Goal: Contribute content: Contribute content

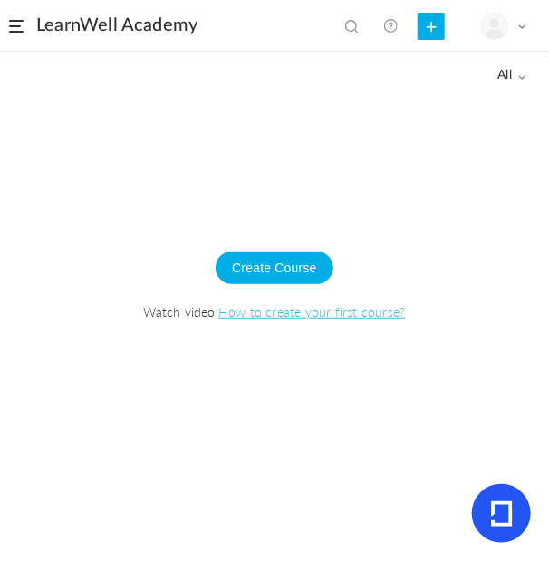
click at [155, 435] on div at bounding box center [274, 328] width 549 height 466
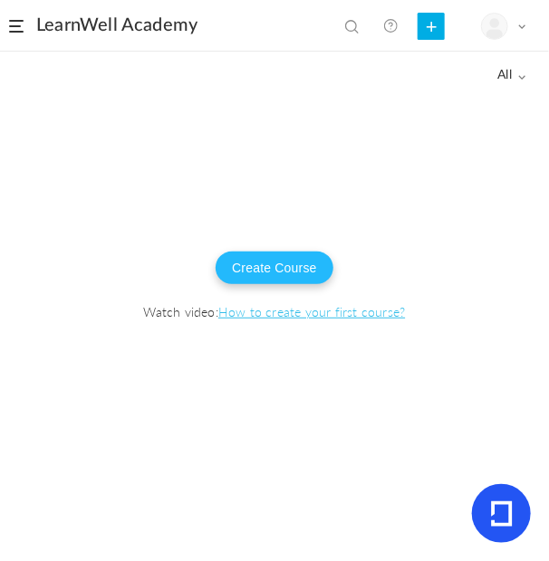
click at [286, 271] on button "Create Course" at bounding box center [274, 268] width 118 height 33
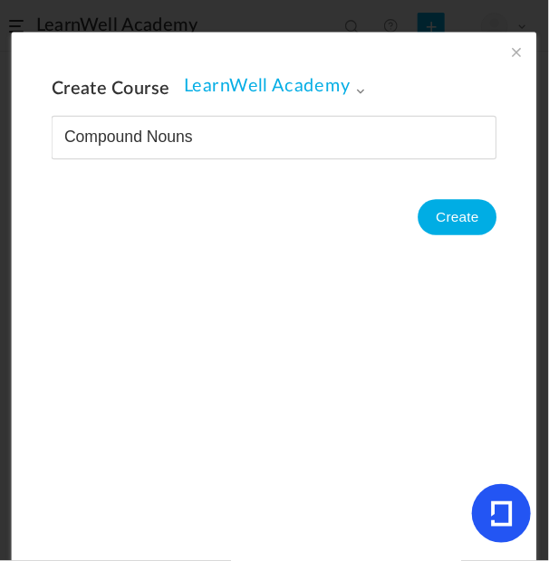
type input "Compound Nouns"
click at [456, 220] on button "Create" at bounding box center [457, 217] width 79 height 36
click at [355, 87] on span at bounding box center [360, 90] width 10 height 10
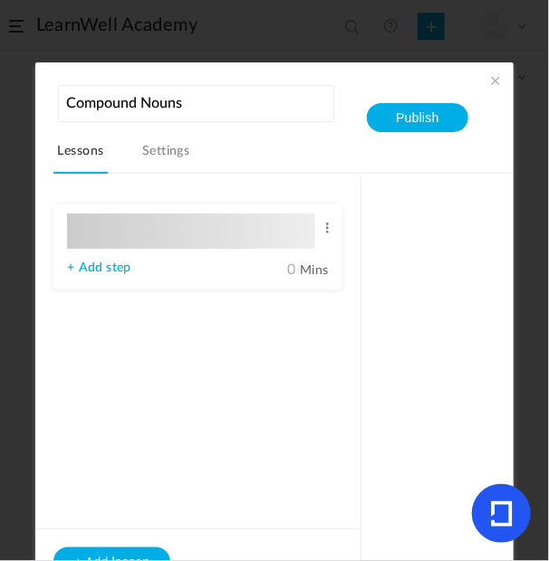
type input "Lesson 1"
type input "0"
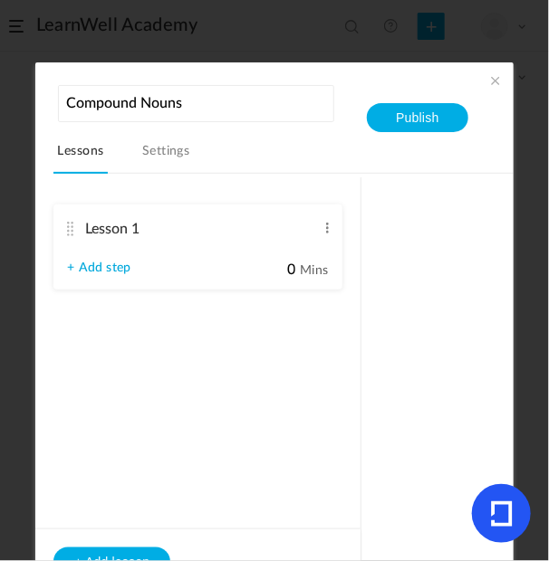
type input "Step 1"
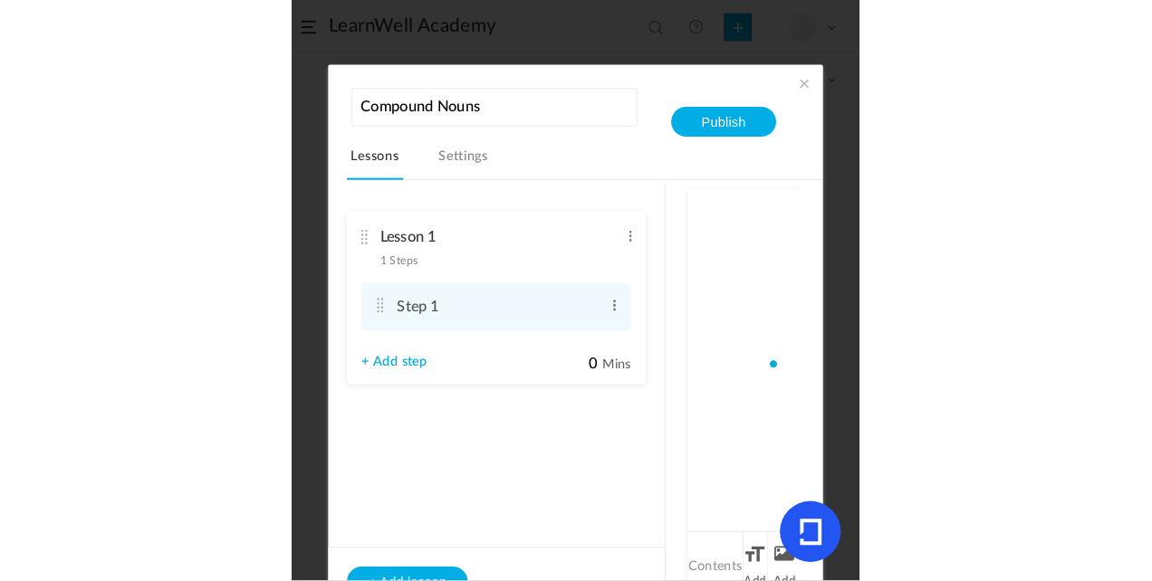
scroll to position [12, 0]
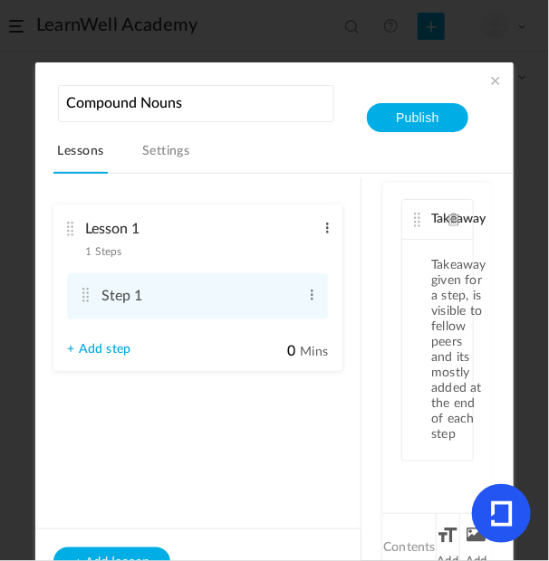
click at [330, 224] on span at bounding box center [327, 228] width 14 height 18
click at [297, 206] on li "Lesson 1 1 Steps Edit Delete Step 1 Edit Delete + Add step" at bounding box center [197, 288] width 289 height 167
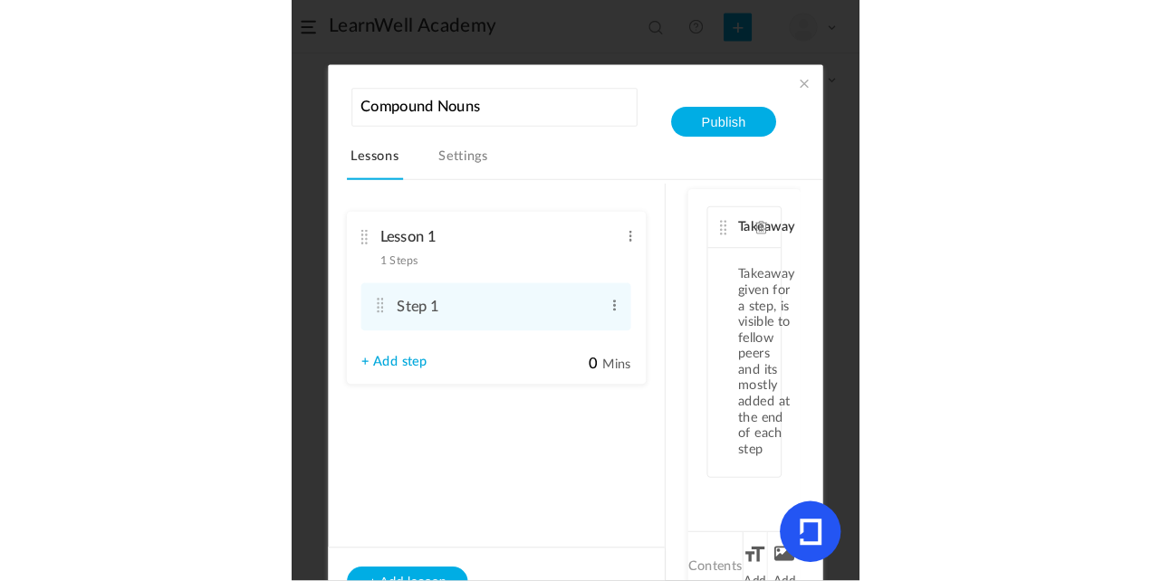
scroll to position [0, 0]
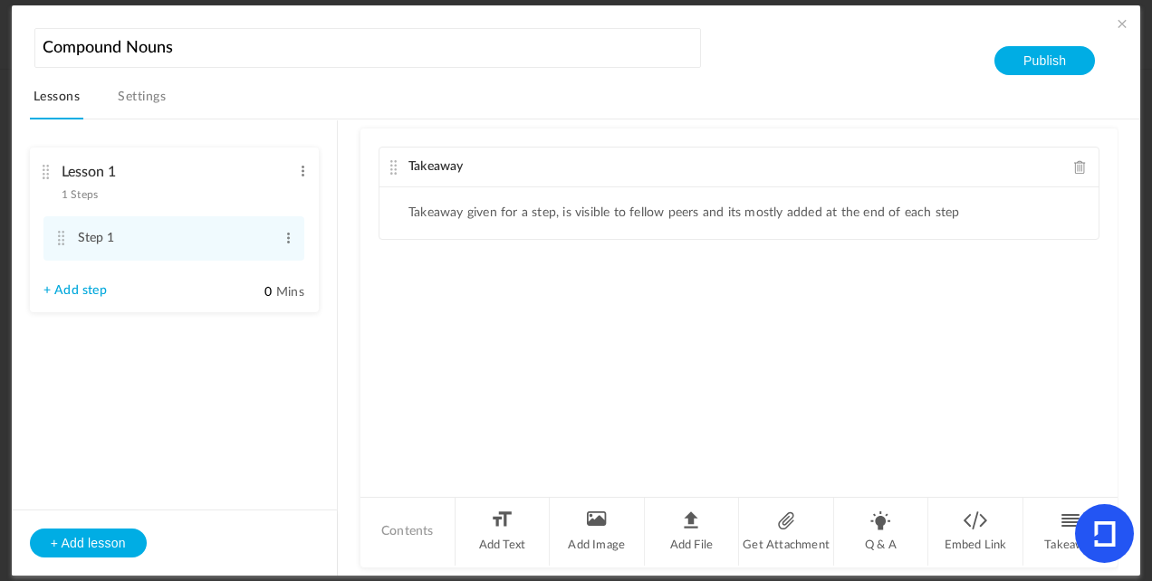
click at [500, 165] on div "Takeaway" at bounding box center [738, 168] width 719 height 40
click at [68, 203] on div "Lesson 1 1 Steps Edit Delete" at bounding box center [167, 179] width 248 height 48
click at [304, 173] on span at bounding box center [303, 171] width 14 height 18
click at [257, 201] on link "Edit" at bounding box center [273, 201] width 71 height 22
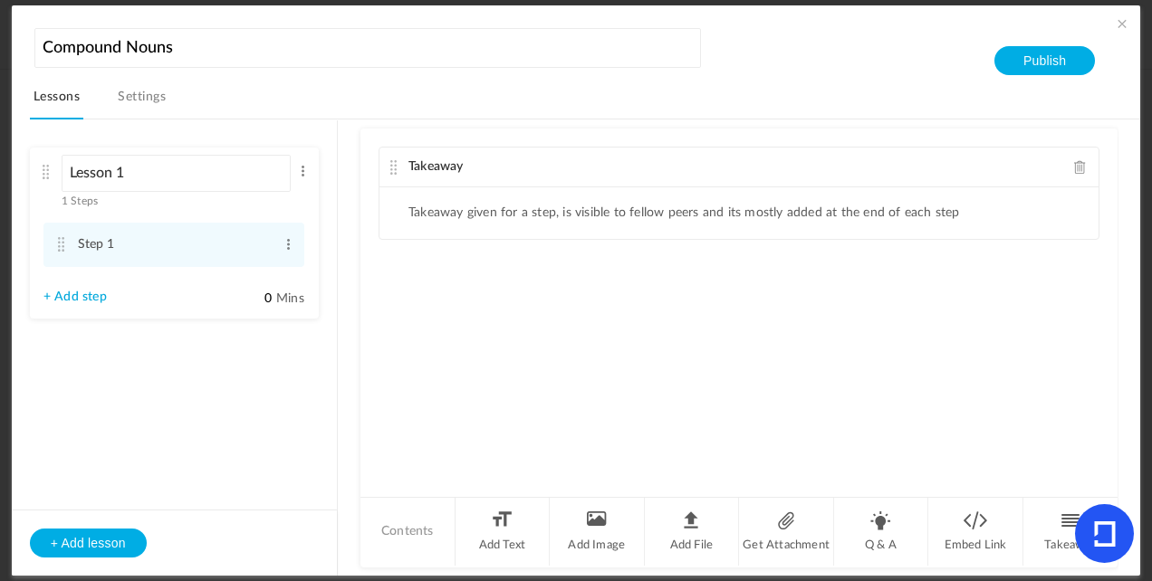
click at [197, 204] on div "Lesson 1 1 Steps Edit Delete" at bounding box center [167, 182] width 248 height 54
click at [286, 247] on span at bounding box center [289, 238] width 14 height 18
click at [168, 307] on li "Lesson 1 1 Steps Edit Delete Step 1 Edit Delete + Add step" at bounding box center [174, 230] width 289 height 165
click at [407, 530] on li "Contents" at bounding box center [407, 532] width 95 height 68
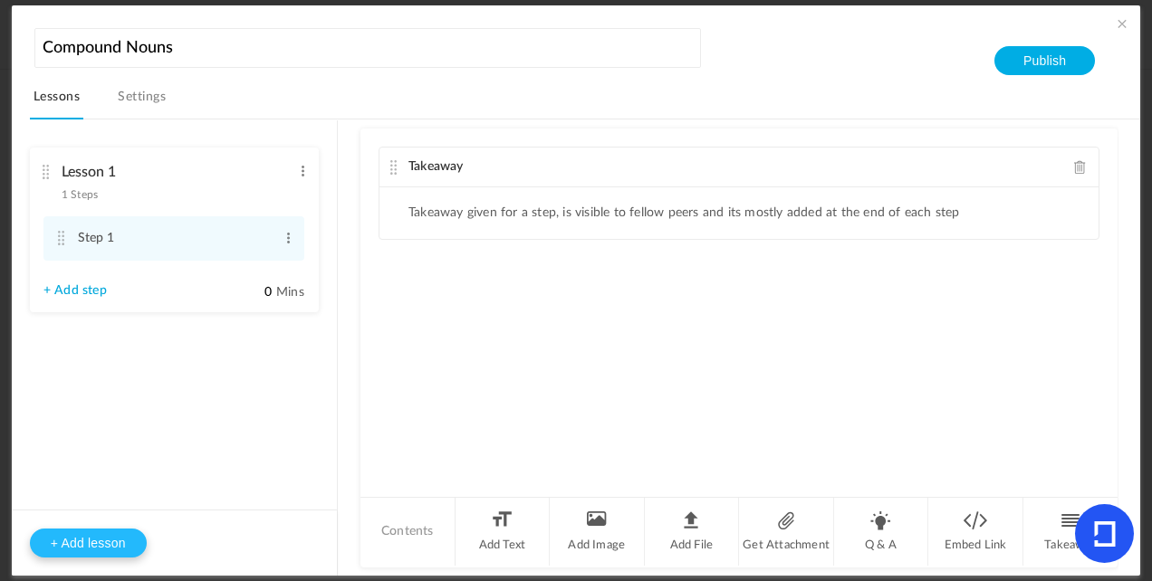
click at [76, 533] on button "+ Add lesson" at bounding box center [88, 543] width 117 height 29
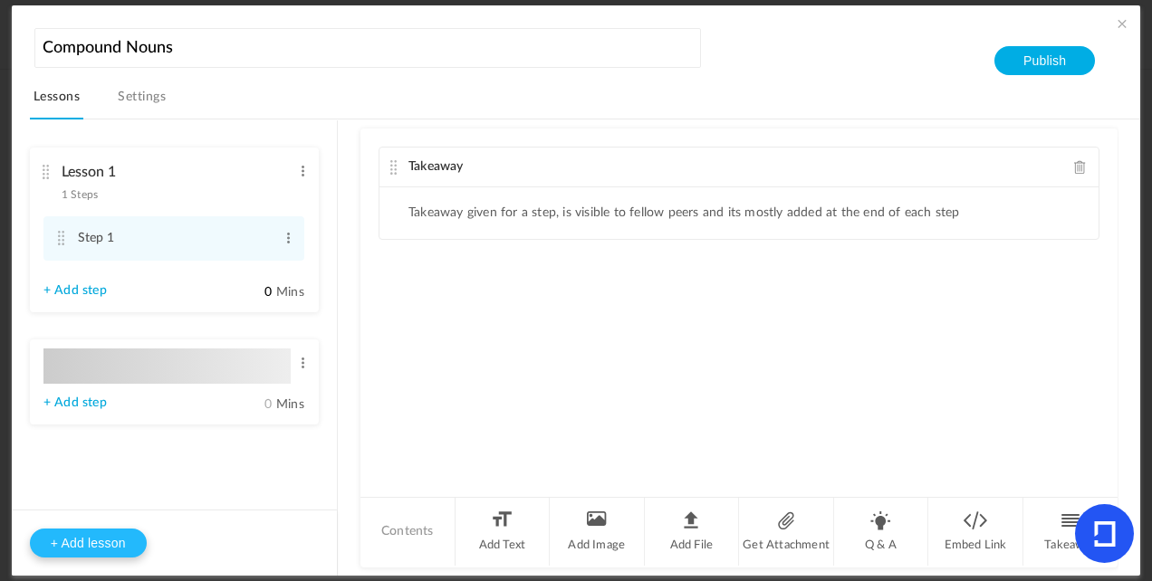
type input "Lesson 2"
type input "0"
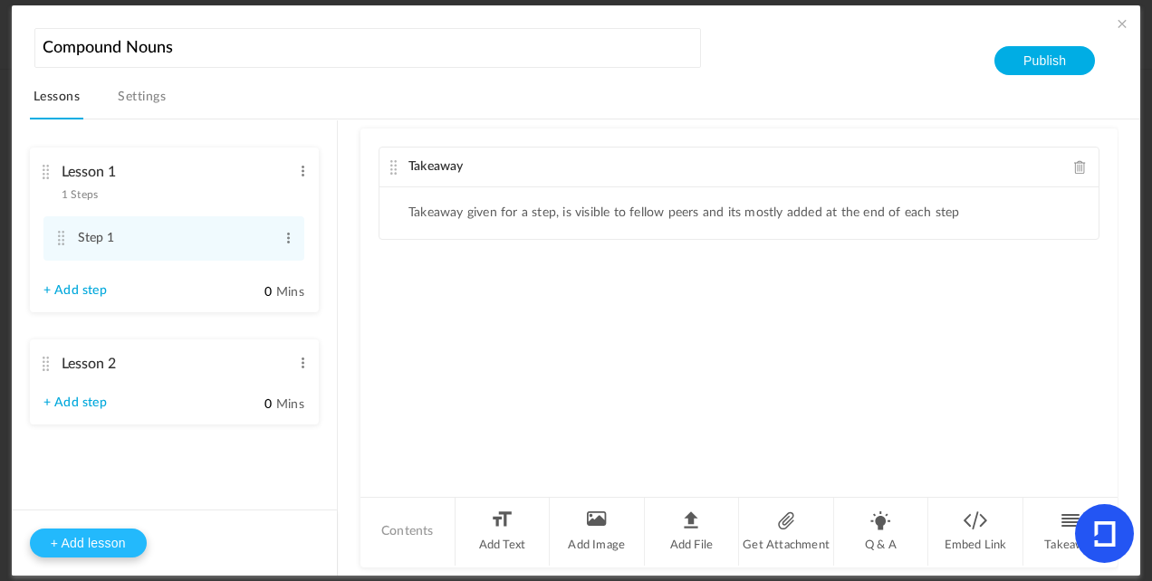
type input "Step 1"
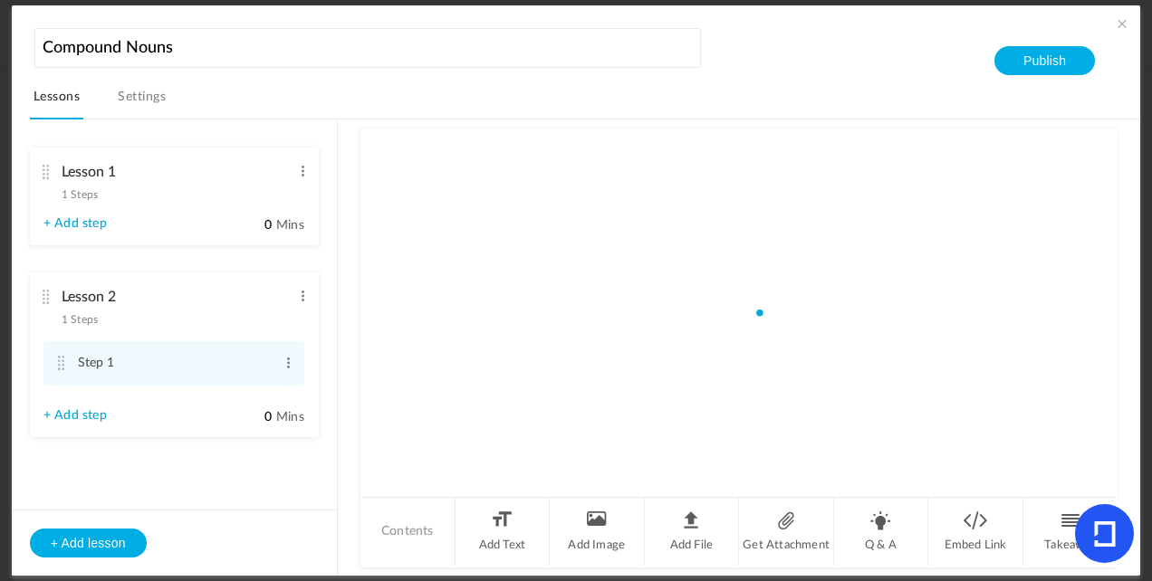
click at [113, 196] on div "Lesson 1 1 Steps Edit Delete" at bounding box center [167, 179] width 248 height 48
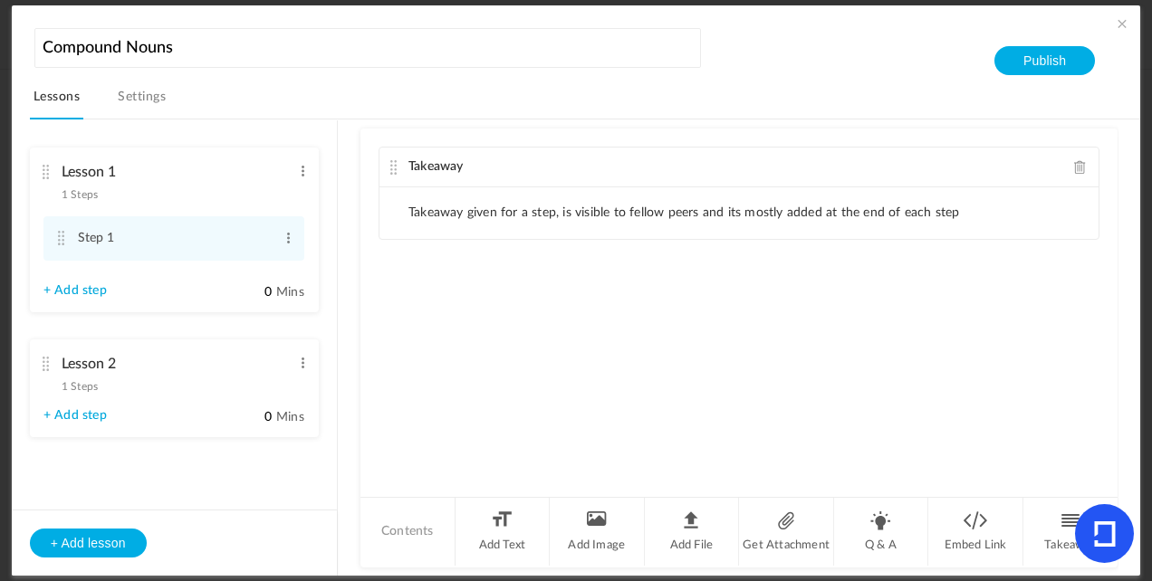
click at [503, 218] on li "Takeaway given for a step, is visible to fellow peers and its mostly added at t…" at bounding box center [683, 212] width 551 height 15
click at [540, 220] on ul "Takeaway given for a step, is visible to fellow peers and its mostly added at t…" at bounding box center [738, 213] width 719 height 52
click at [540, 210] on li "Takeaway given for a step, is visible to fellow peers and its mostly added at t…" at bounding box center [683, 212] width 551 height 15
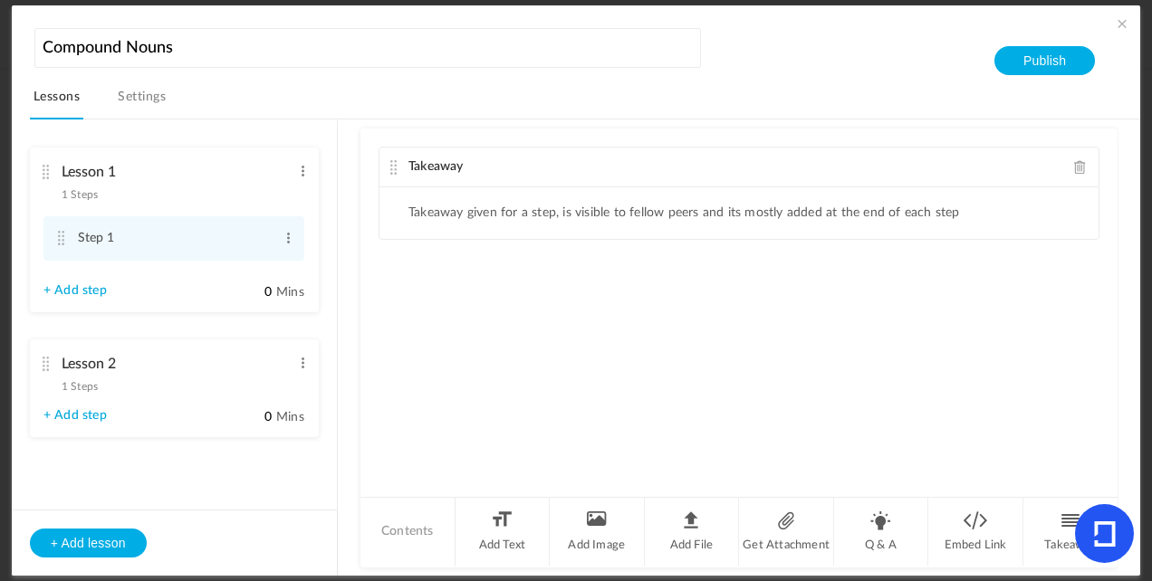
drag, startPoint x: 540, startPoint y: 210, endPoint x: 529, endPoint y: 255, distance: 46.8
click at [529, 255] on div "Takeaway Takeaway given for a step, is visible to fellow peers and its mostly a…" at bounding box center [738, 312] width 757 height 366
click at [490, 161] on div "Takeaway" at bounding box center [738, 168] width 719 height 40
click at [393, 173] on cite at bounding box center [393, 167] width 13 height 14
click at [464, 270] on div "Takeaway Takeaway given for a step, is visible to fellow peers and its mostly a…" at bounding box center [738, 312] width 757 height 366
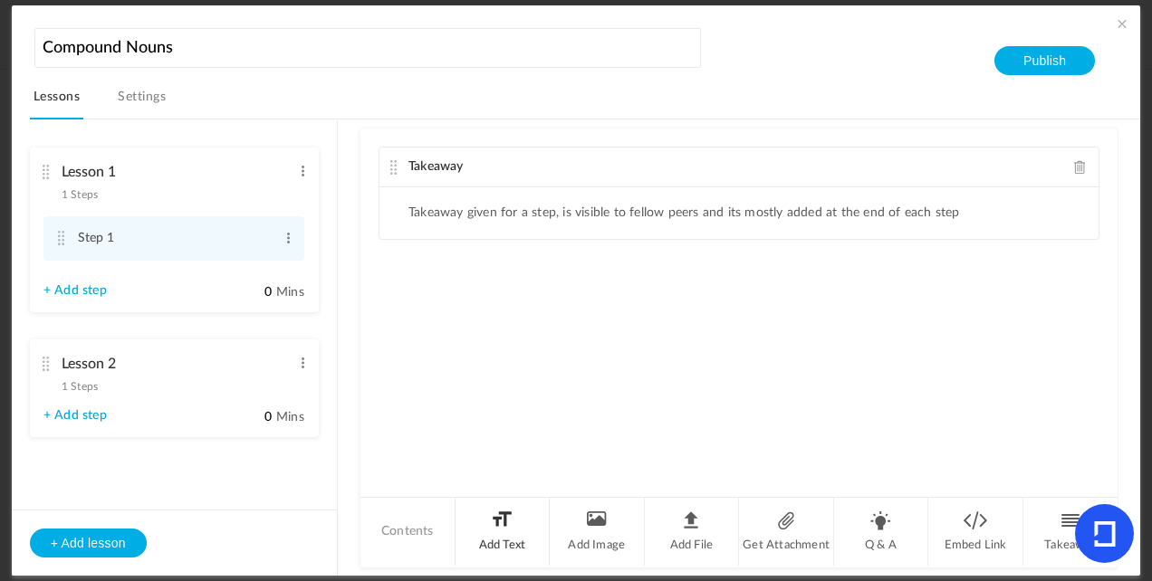
click at [504, 516] on li "Add Text" at bounding box center [502, 532] width 95 height 68
click at [521, 331] on div at bounding box center [738, 378] width 719 height 136
click at [509, 279] on div "Text" at bounding box center [738, 290] width 719 height 40
click at [491, 323] on p at bounding box center [739, 321] width 692 height 22
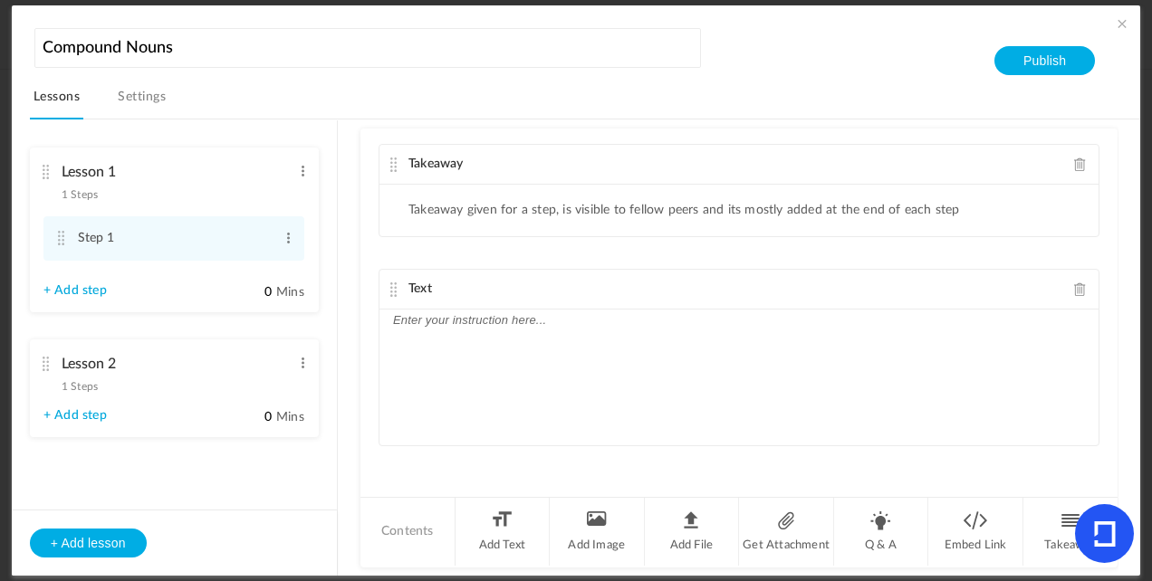
click at [148, 88] on link "Settings" at bounding box center [141, 102] width 55 height 34
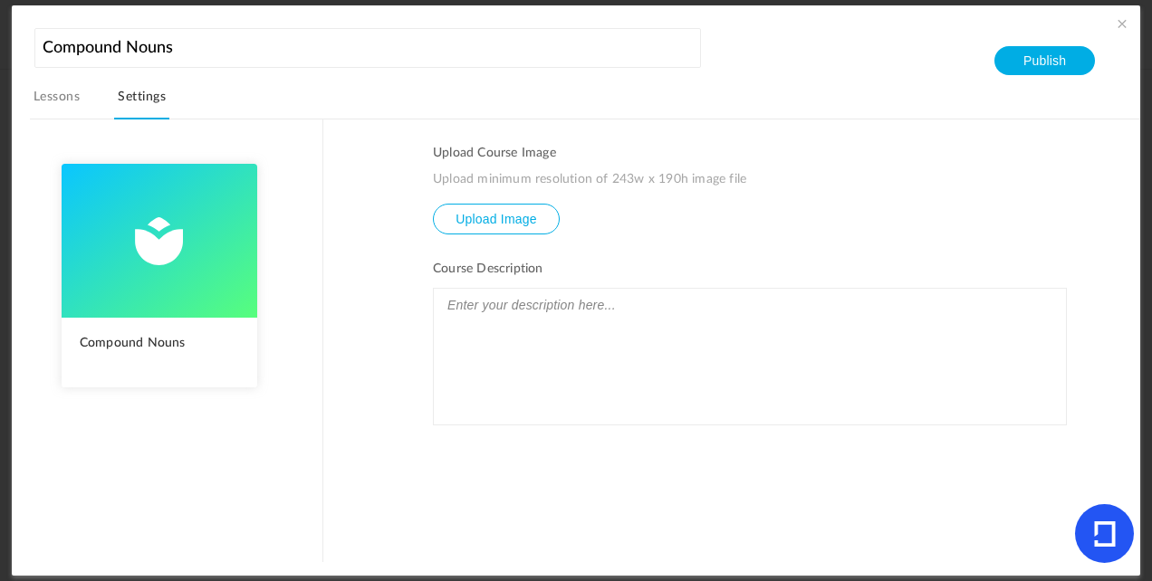
click at [50, 92] on link "Lessons" at bounding box center [56, 102] width 53 height 34
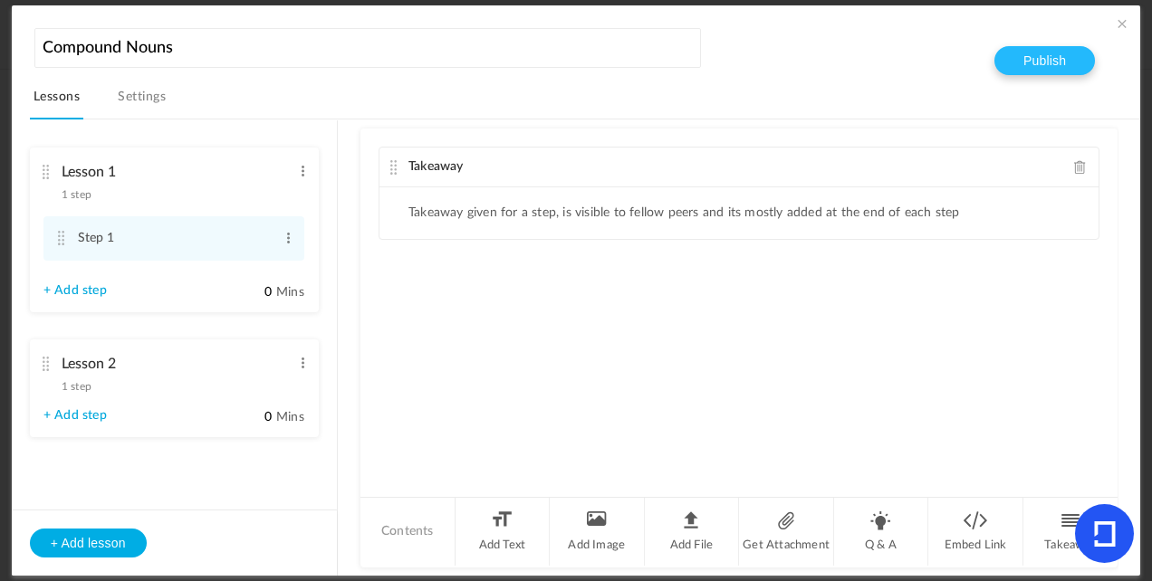
click at [548, 60] on button "Publish" at bounding box center [1044, 60] width 100 height 29
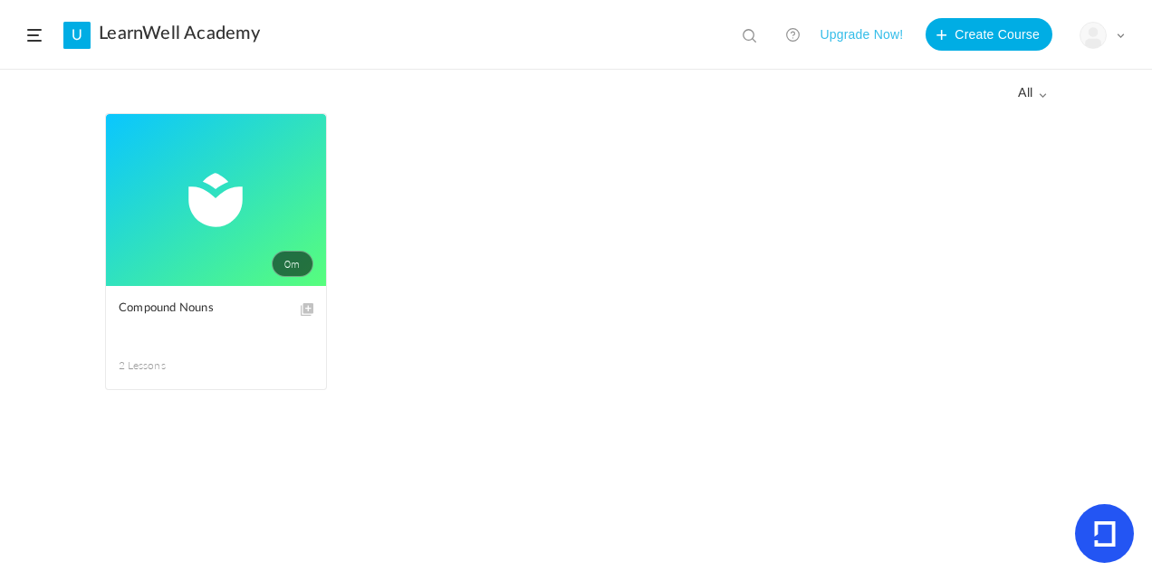
click at [293, 266] on span "0m" at bounding box center [293, 264] width 42 height 26
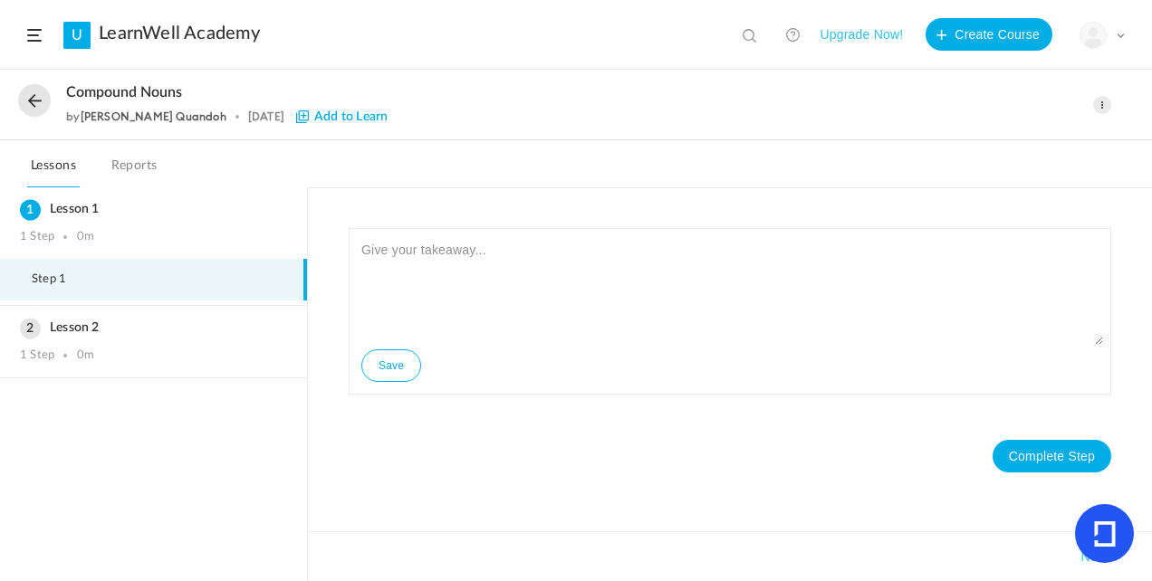
click at [548, 100] on span at bounding box center [1102, 105] width 18 height 18
click at [548, 103] on span at bounding box center [1102, 105] width 18 height 18
click at [548, 145] on link "Edit" at bounding box center [1025, 145] width 170 height 33
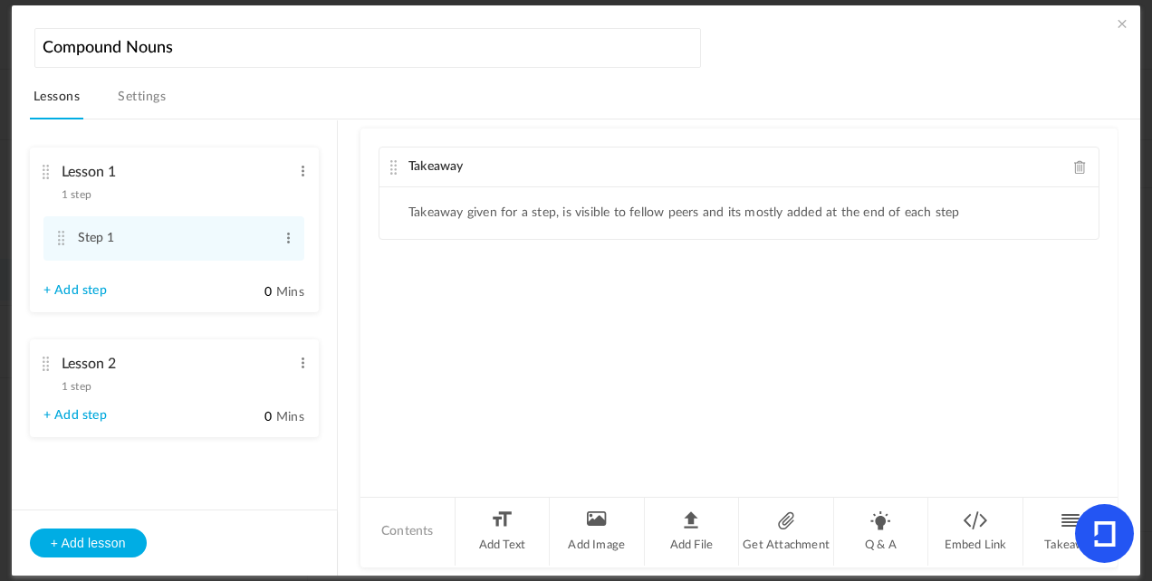
click at [128, 91] on link "Settings" at bounding box center [141, 102] width 55 height 34
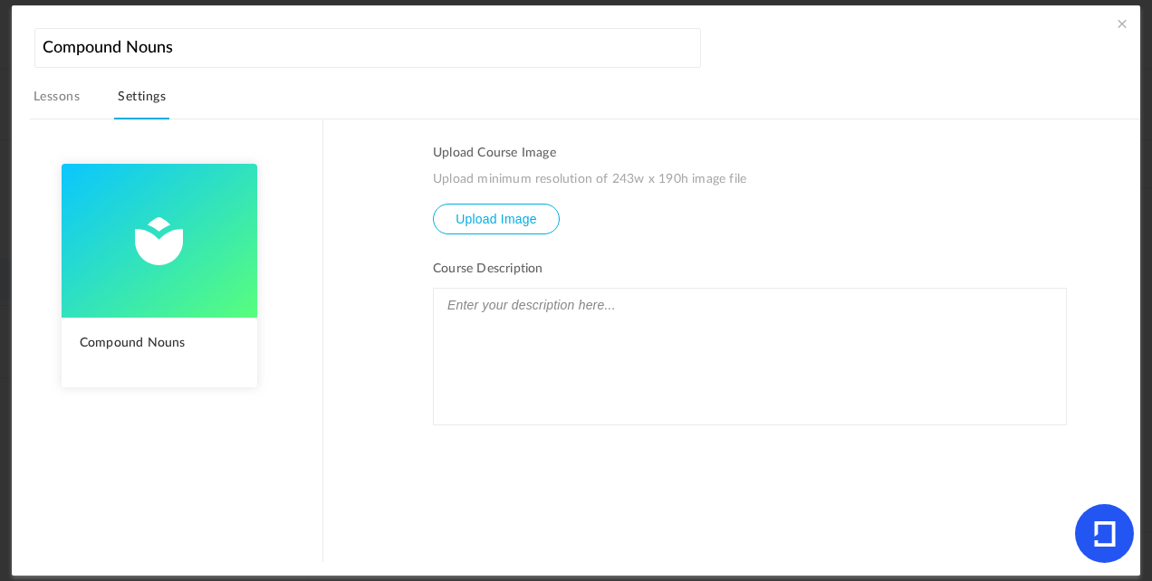
click at [73, 88] on link "Lessons" at bounding box center [56, 102] width 53 height 34
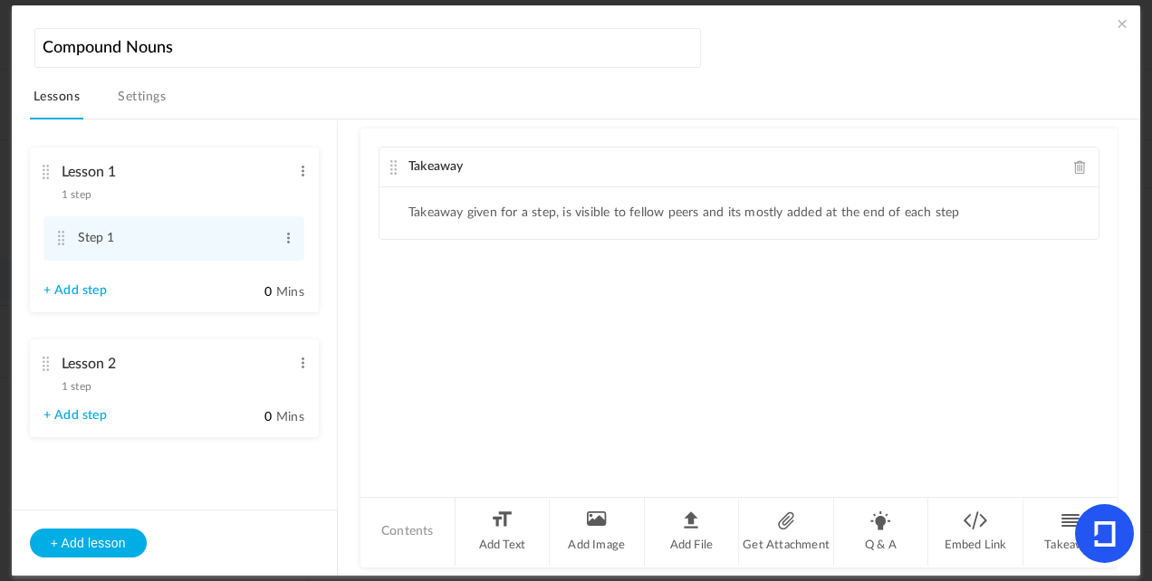
click at [548, 27] on span at bounding box center [1122, 23] width 18 height 18
